Goal: Navigation & Orientation: Understand site structure

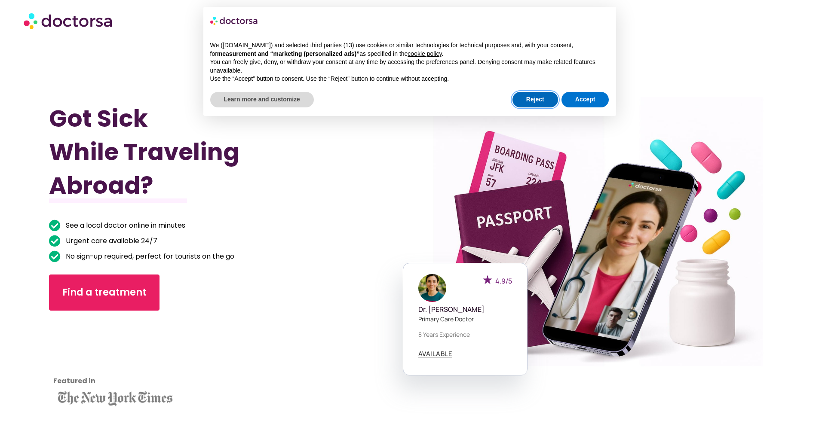
drag, startPoint x: 537, startPoint y: 99, endPoint x: 583, endPoint y: 74, distance: 52.5
click at [537, 99] on button "Reject" at bounding box center [535, 99] width 46 height 15
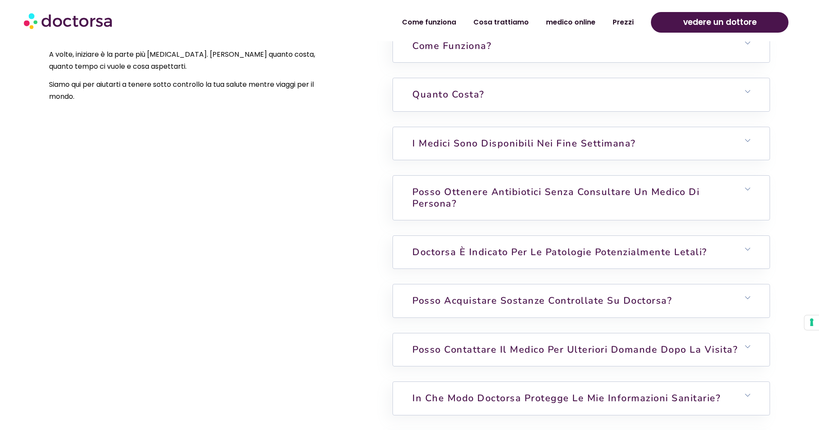
scroll to position [2352, 0]
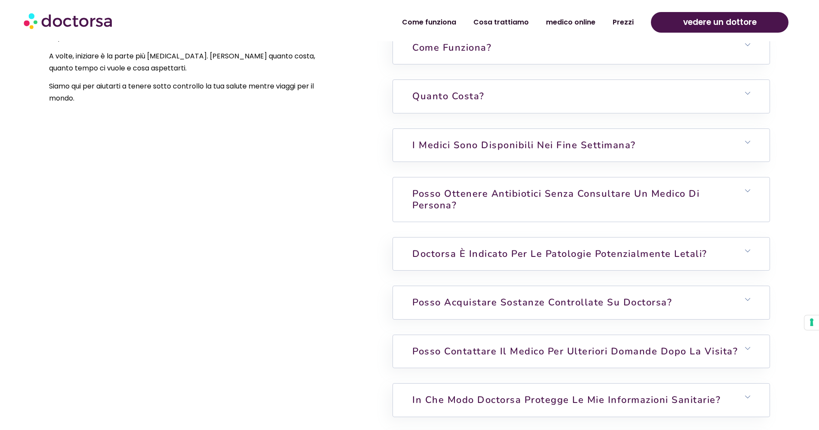
click at [489, 201] on h6 "Posso ottenere antibiotici senza consultare un medico di persona?" at bounding box center [581, 200] width 376 height 44
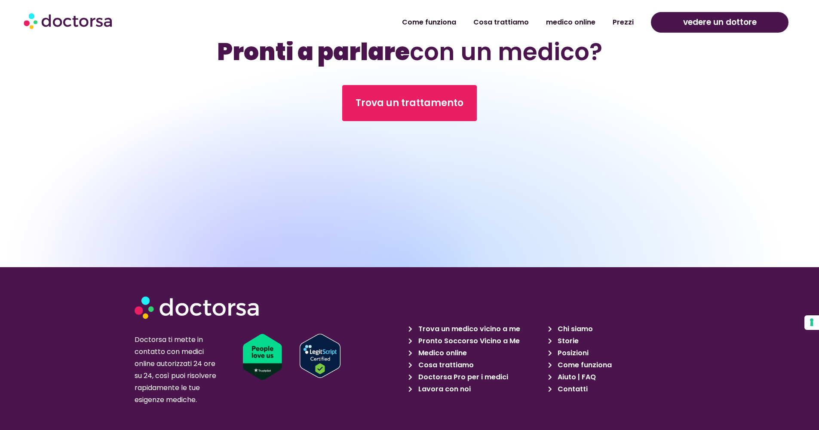
scroll to position [3094, 0]
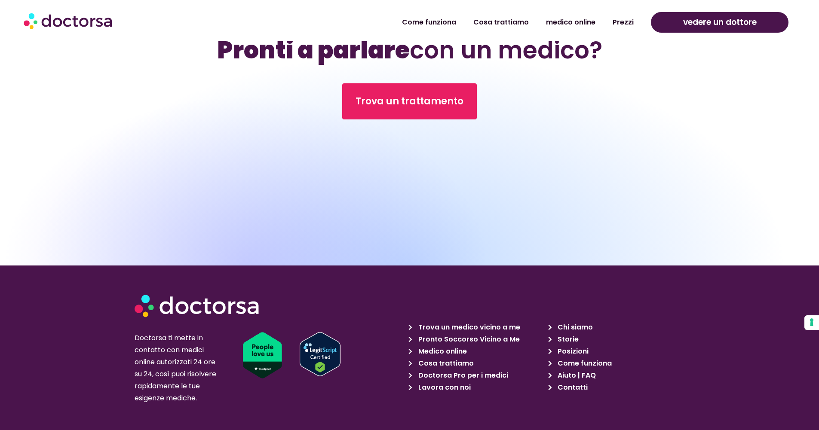
click at [573, 388] on font "Contatti" at bounding box center [573, 388] width 30 height 10
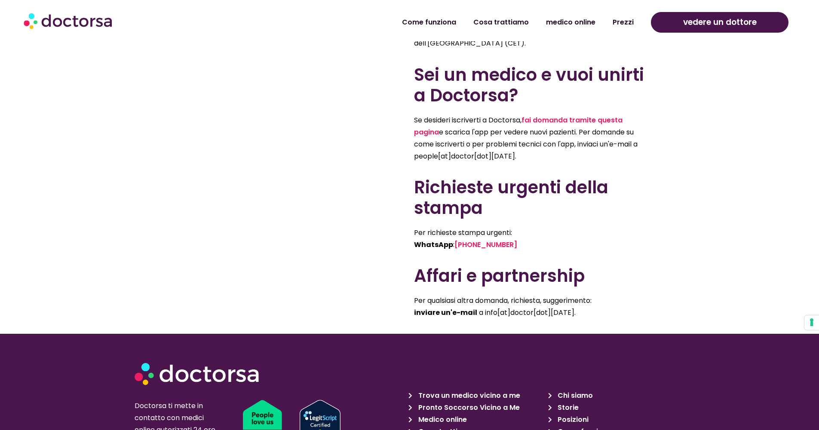
scroll to position [553, 0]
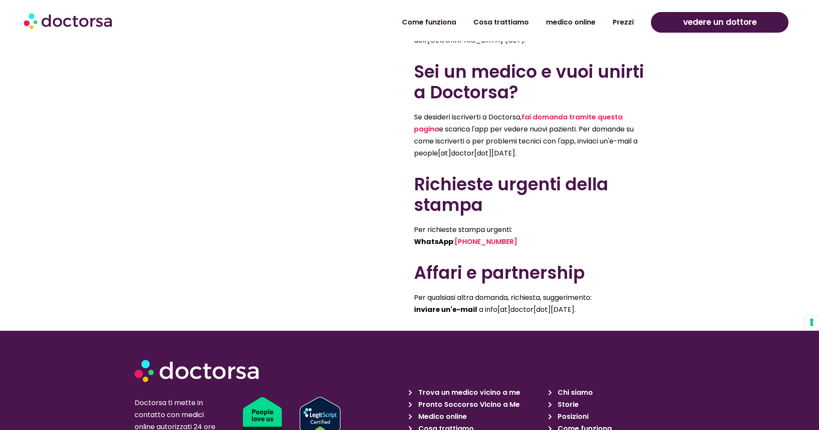
click at [567, 388] on font "Chi siamo" at bounding box center [575, 393] width 35 height 10
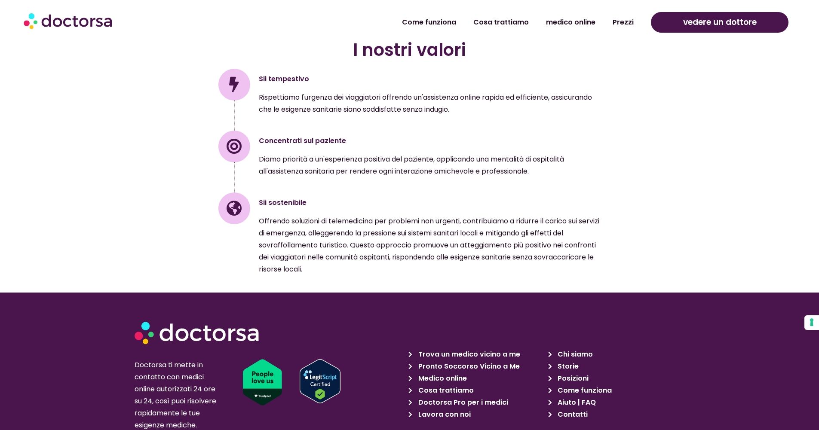
scroll to position [1239, 0]
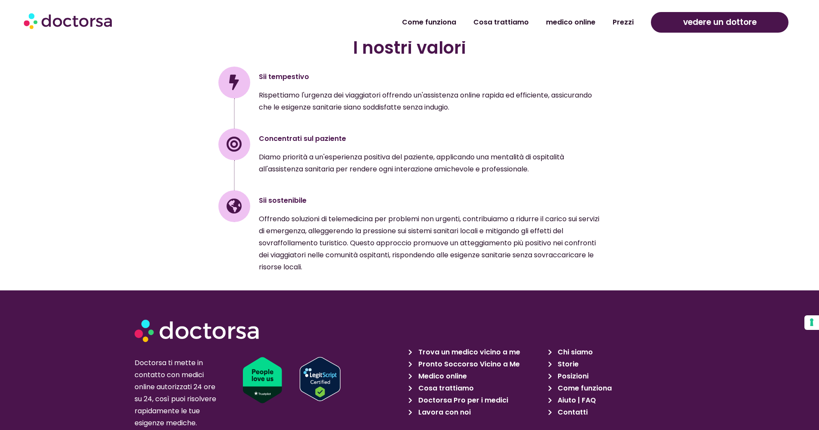
click at [567, 388] on font "Come funziona" at bounding box center [585, 389] width 54 height 10
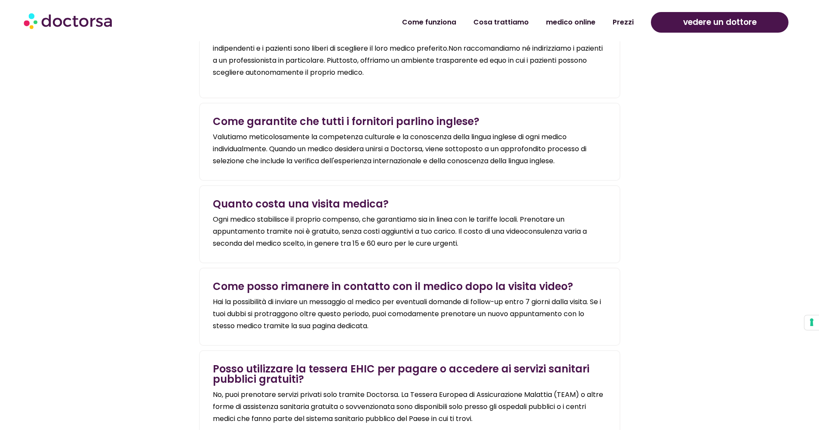
scroll to position [1283, 0]
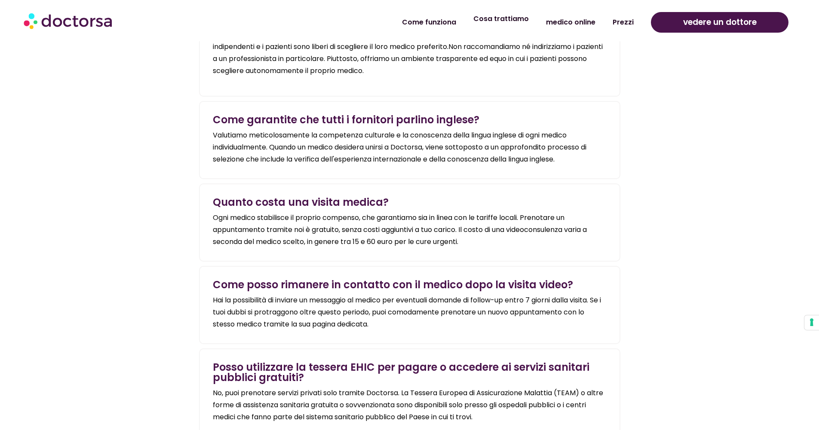
click at [514, 21] on font "Cosa trattiamo" at bounding box center [500, 19] width 55 height 10
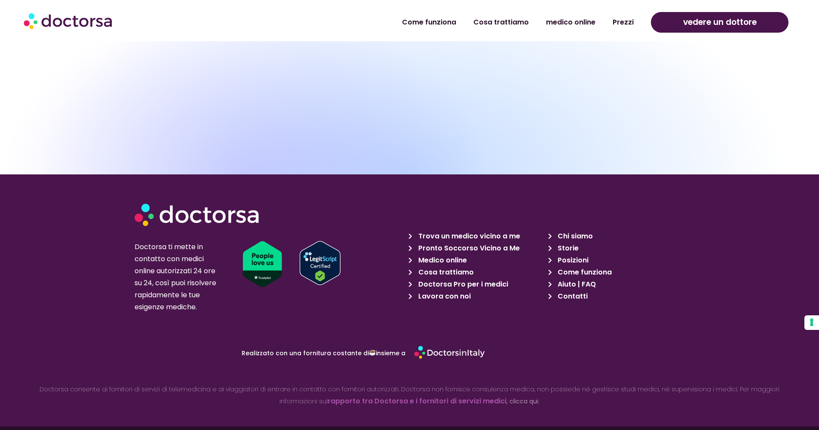
scroll to position [4578, 0]
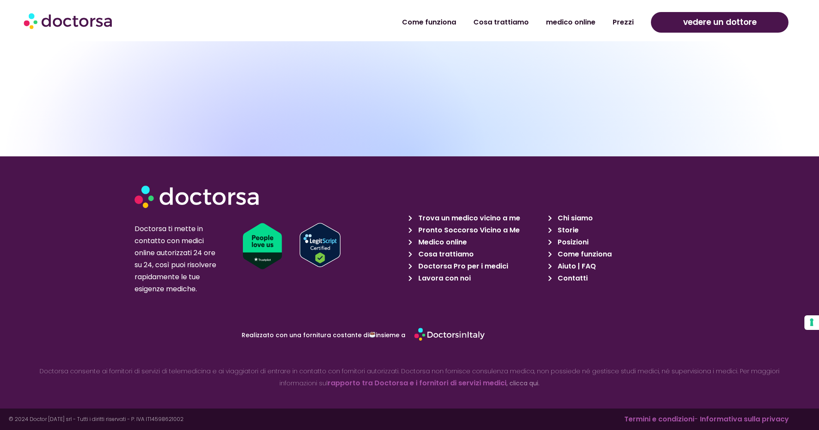
click at [582, 218] on font "Chi siamo" at bounding box center [575, 218] width 35 height 10
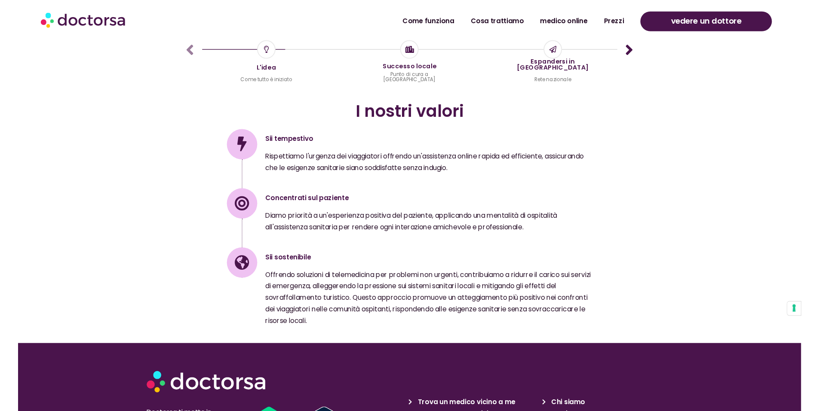
scroll to position [1190, 0]
